Goal: Subscribe to service/newsletter

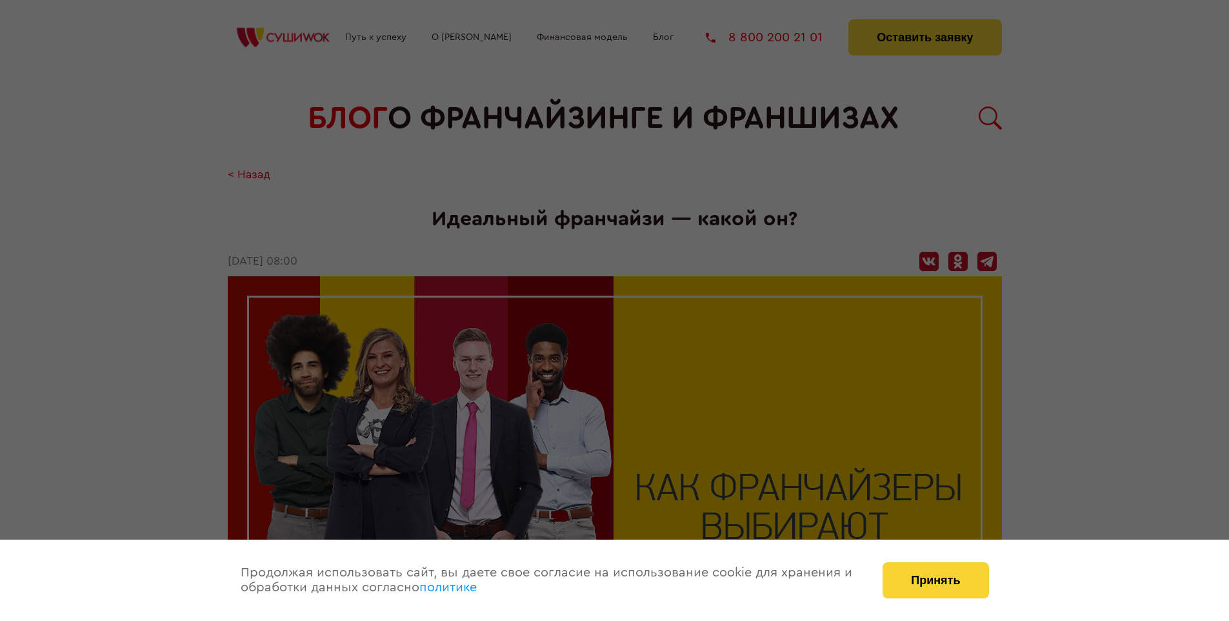
scroll to position [1504, 0]
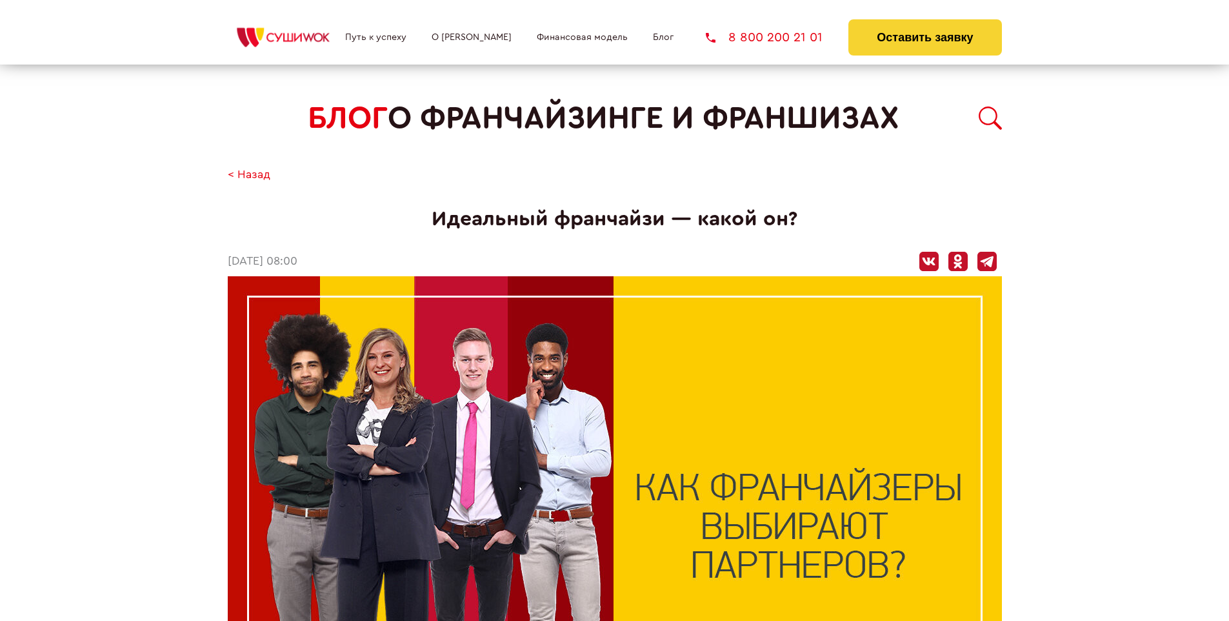
scroll to position [1504, 0]
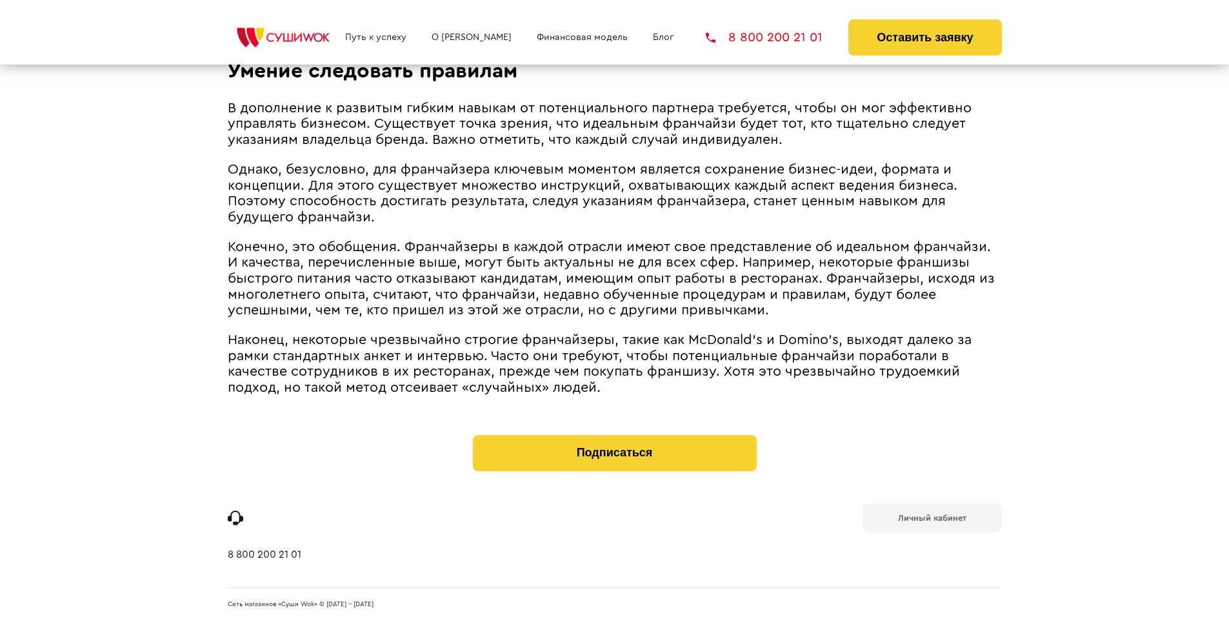
click at [931, 516] on b "Личный кабинет" at bounding box center [932, 517] width 68 height 8
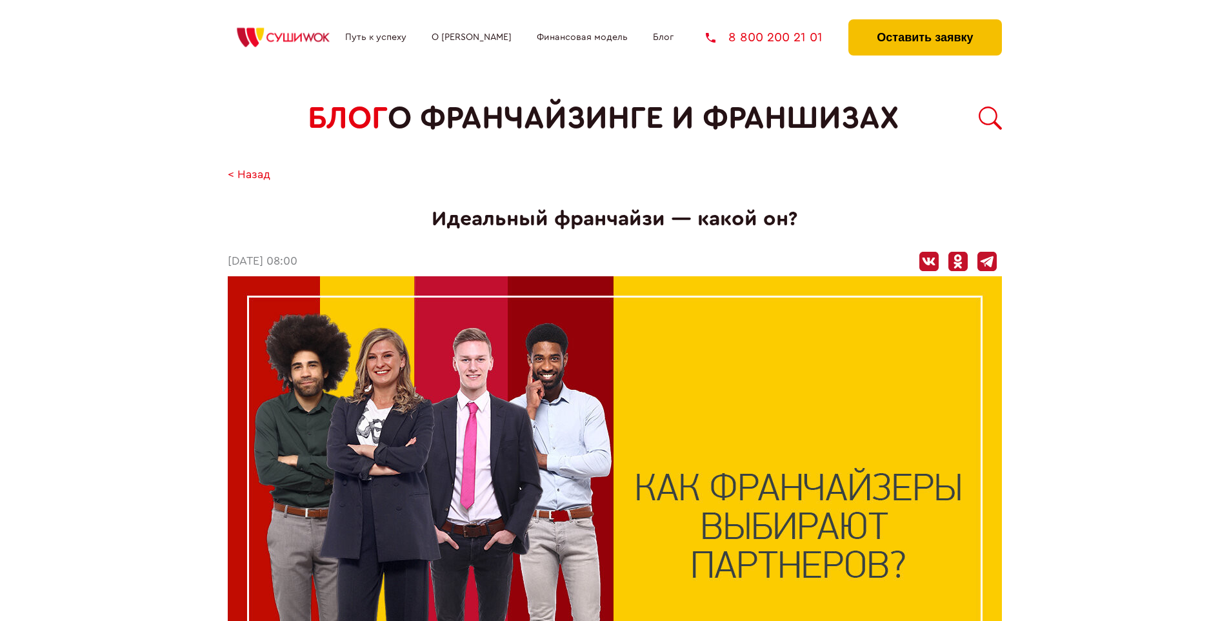
click at [924, 23] on button "Оставить заявку" at bounding box center [924, 37] width 153 height 36
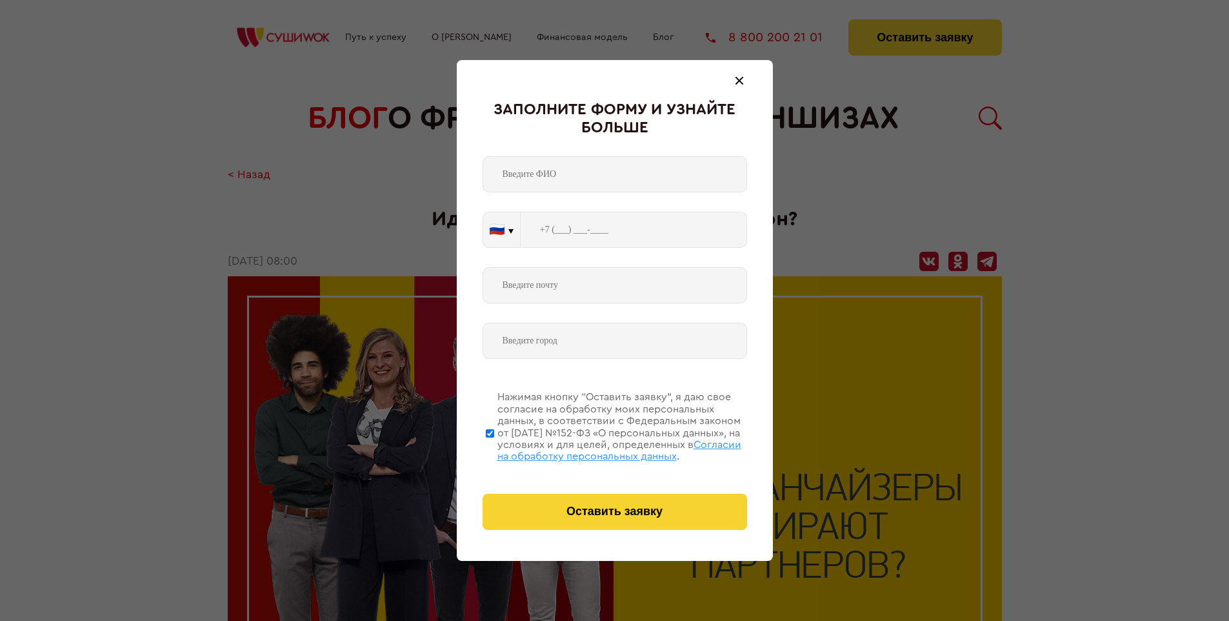
click at [598, 448] on span "Согласии на обработку персональных данных" at bounding box center [619, 450] width 244 height 22
click at [494, 448] on input "Нажимая кнопку “Оставить заявку”, я даю свое согласие на обработку моих персона…" at bounding box center [490, 432] width 8 height 103
checkbox input "false"
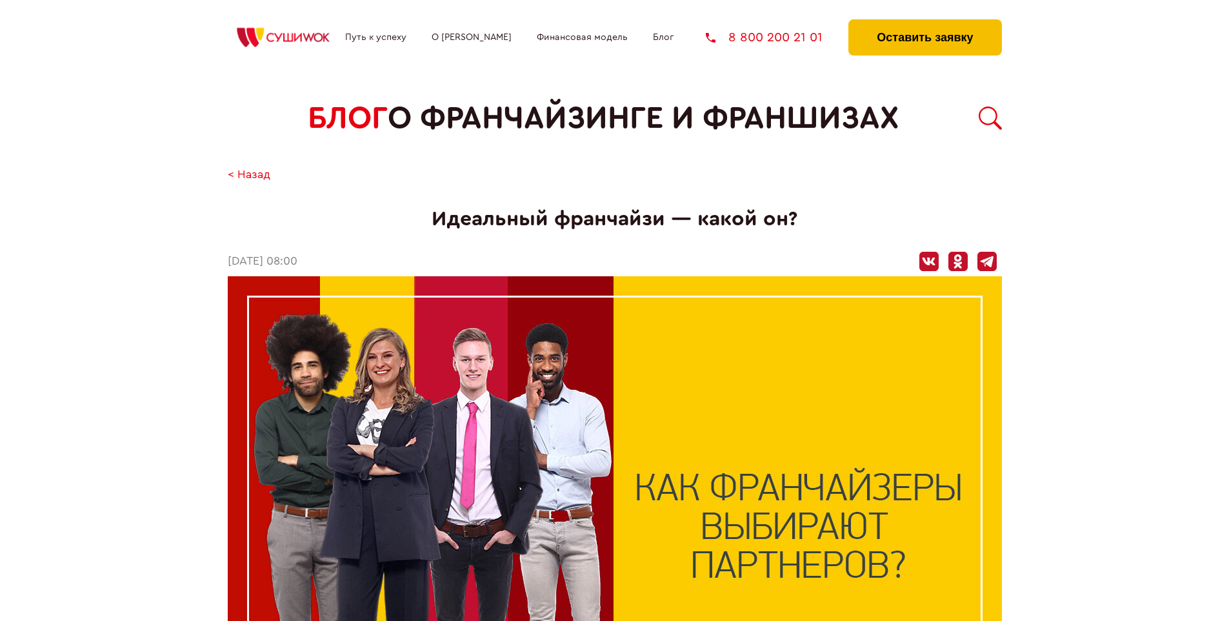
click at [924, 23] on button "Оставить заявку" at bounding box center [924, 37] width 153 height 36
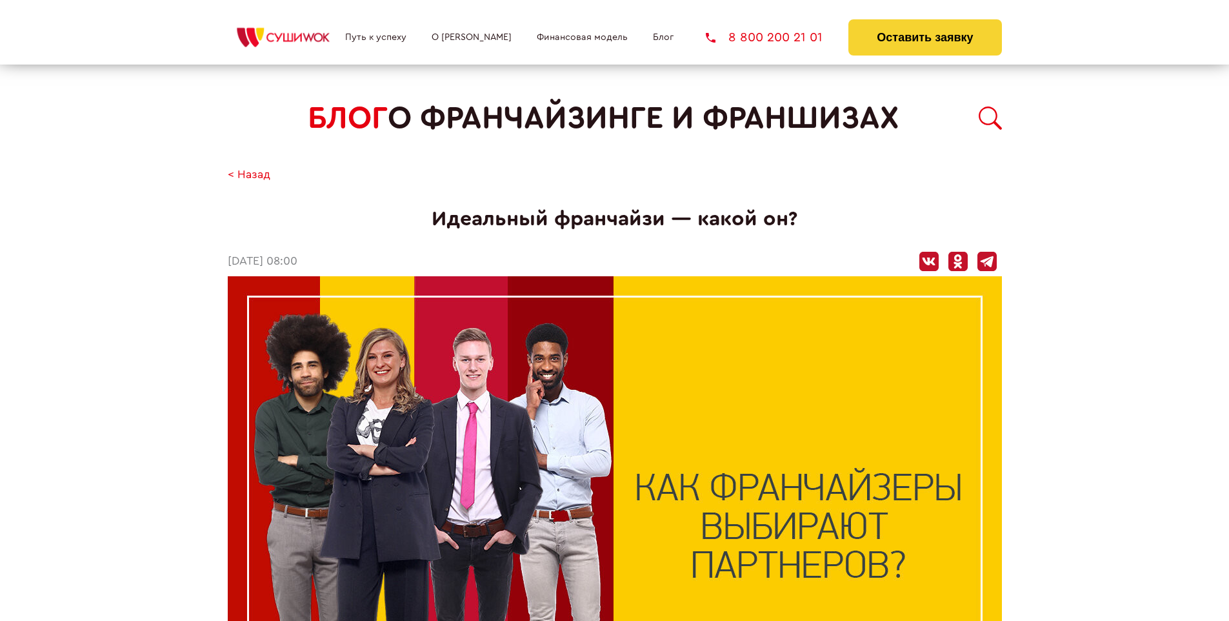
scroll to position [1504, 0]
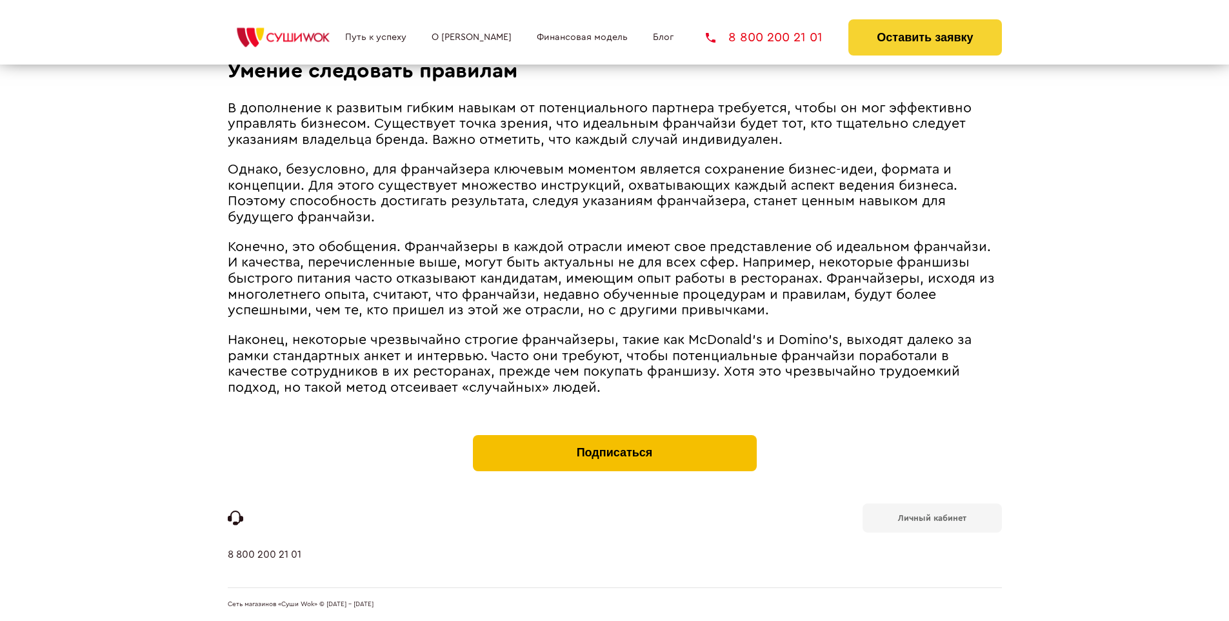
click at [614, 437] on button "Подписаться" at bounding box center [615, 453] width 284 height 36
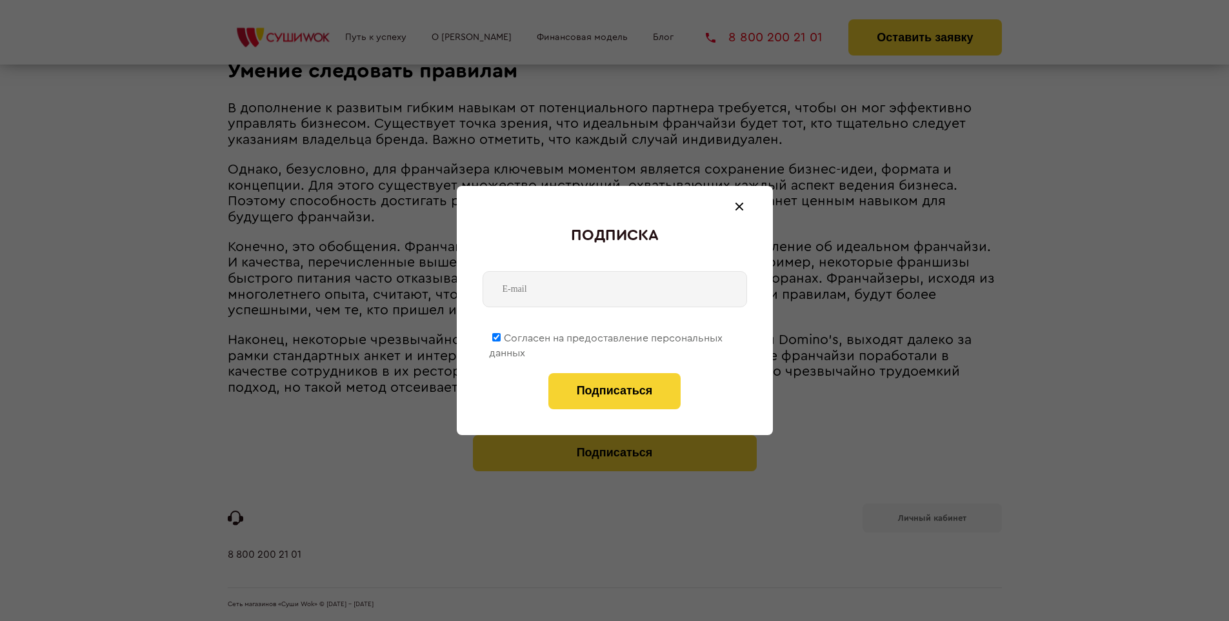
click at [606, 335] on span "Согласен на предоставление персональных данных" at bounding box center [606, 345] width 234 height 25
click at [501, 335] on input "Согласен на предоставление персональных данных" at bounding box center [496, 337] width 8 height 8
checkbox input "false"
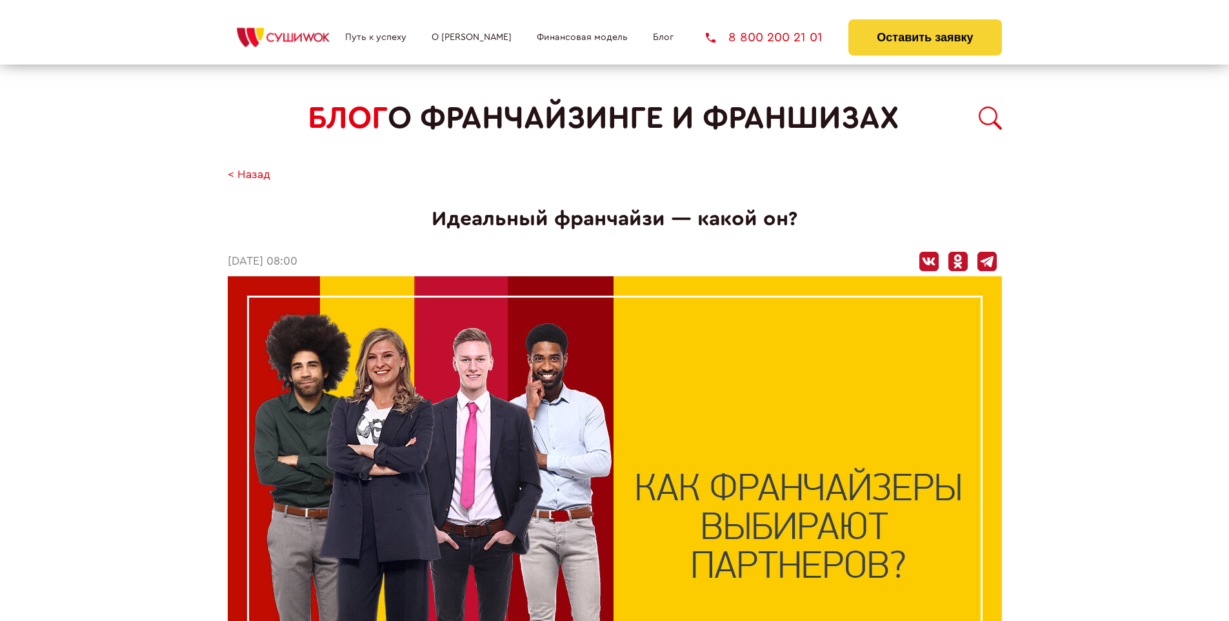
scroll to position [1504, 0]
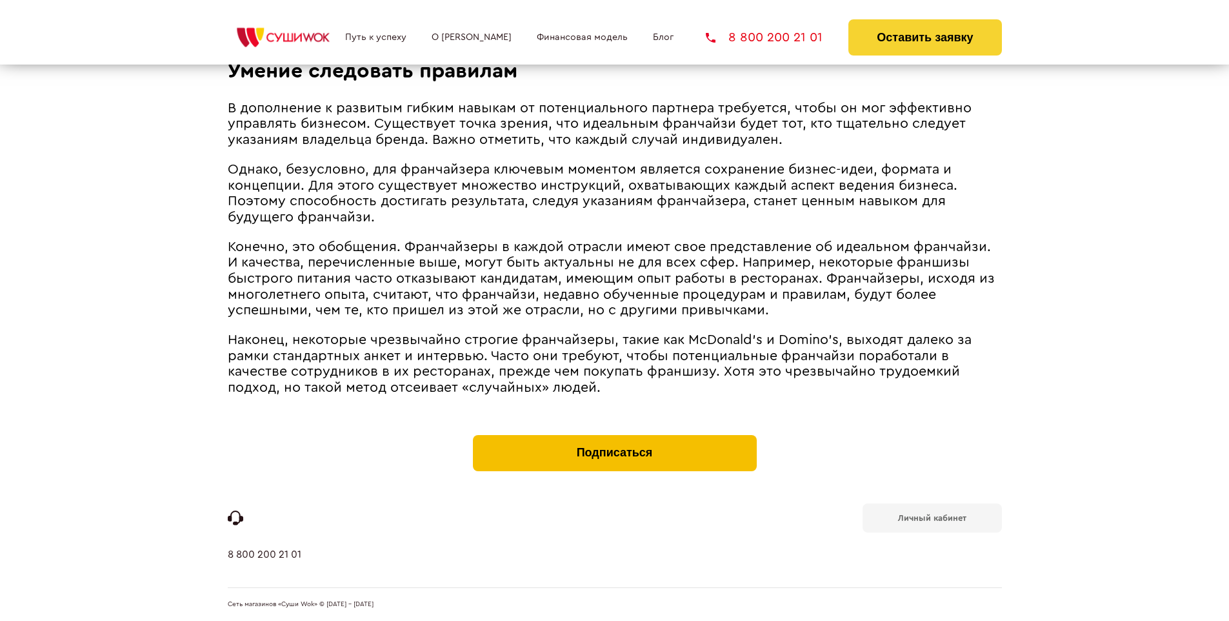
click at [614, 437] on button "Подписаться" at bounding box center [615, 453] width 284 height 36
